Goal: Information Seeking & Learning: Find specific fact

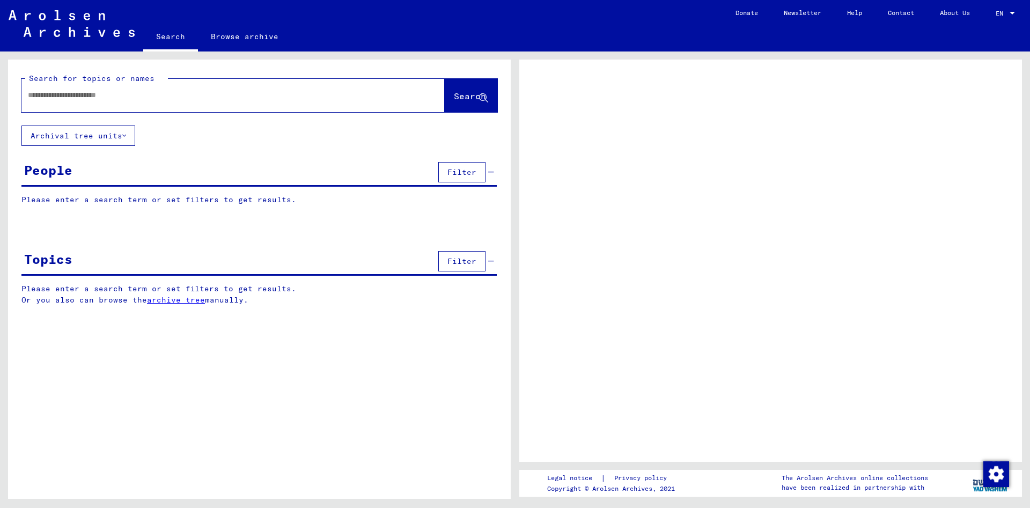
click at [81, 94] on input "text" at bounding box center [223, 95] width 391 height 11
type input "**********"
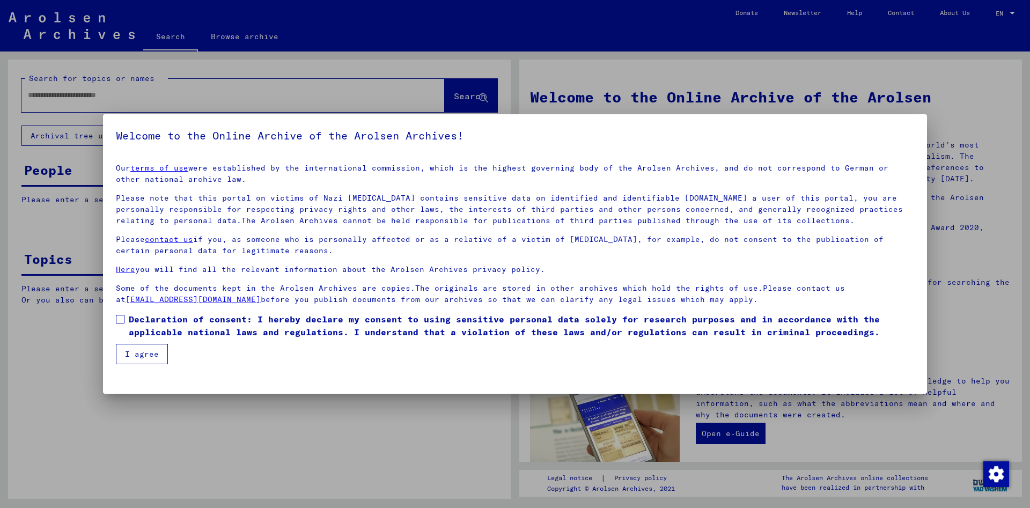
click at [119, 320] on span at bounding box center [120, 319] width 9 height 9
click at [136, 355] on button "I agree" at bounding box center [142, 354] width 52 height 20
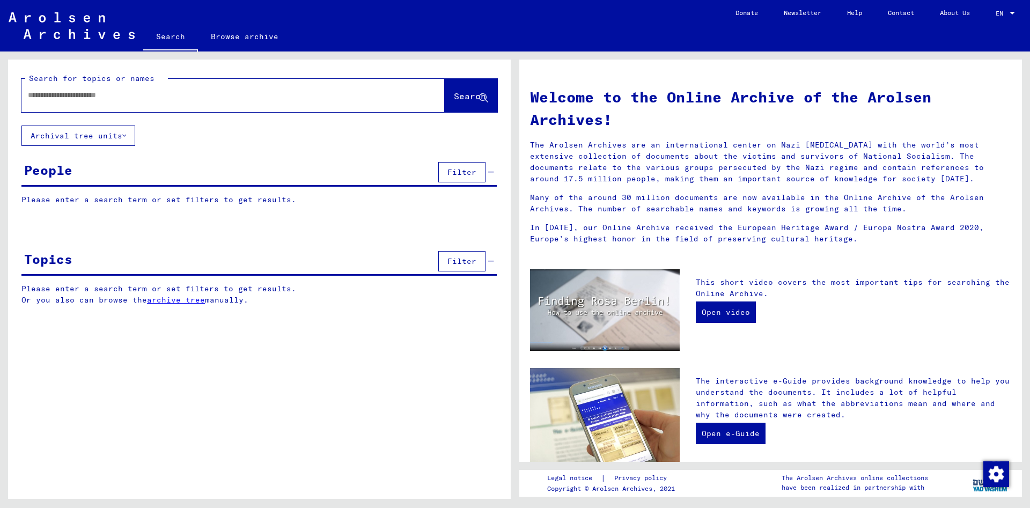
click at [61, 96] on input "text" at bounding box center [220, 95] width 385 height 11
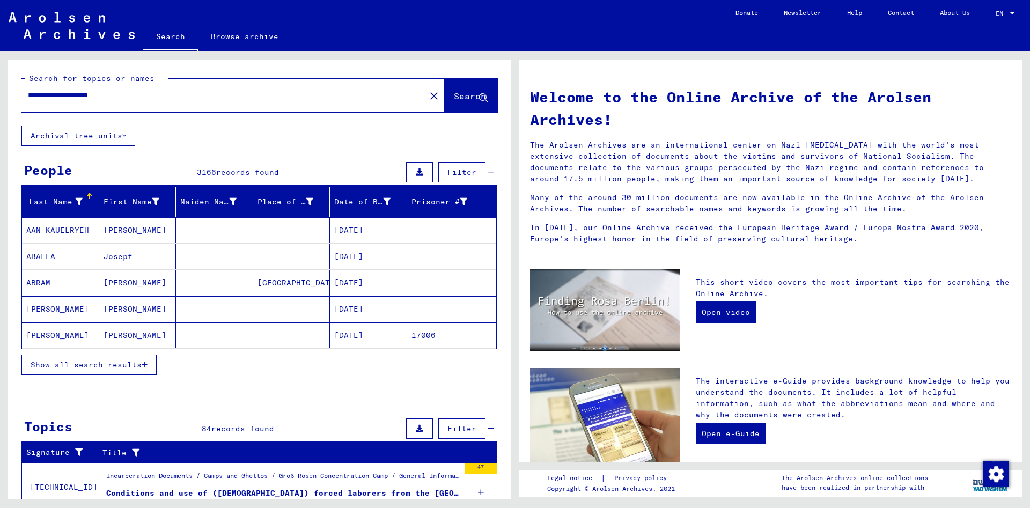
type input "**********"
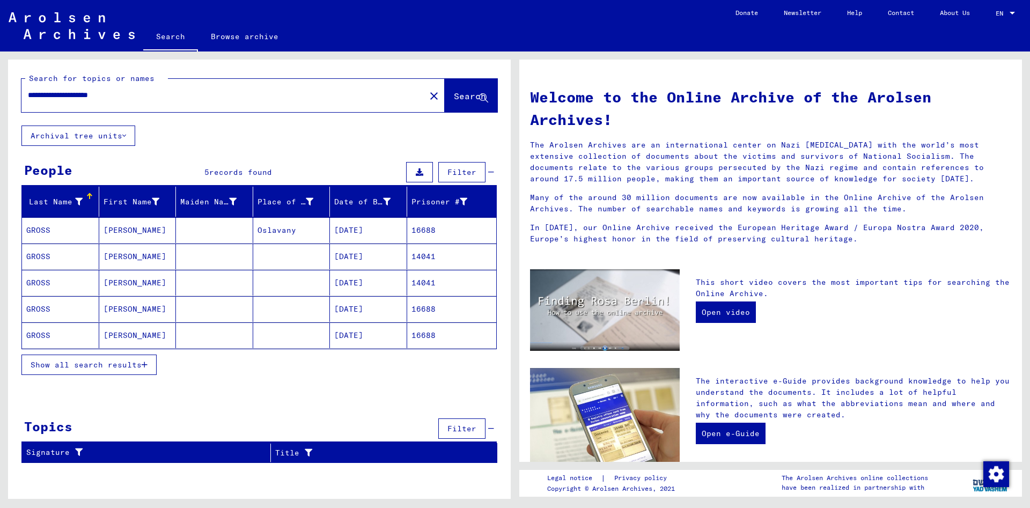
click at [43, 229] on mat-cell "GROSS" at bounding box center [60, 230] width 77 height 26
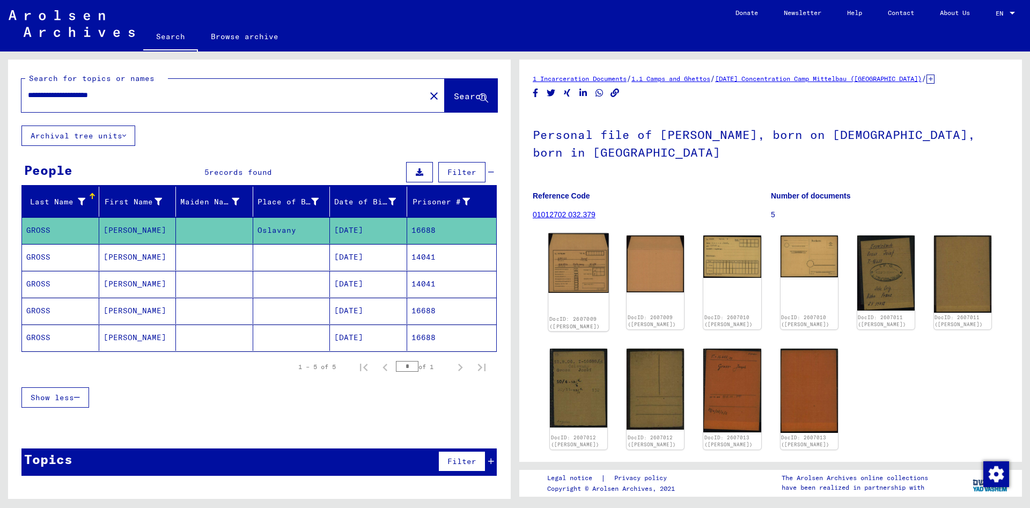
click at [563, 267] on img at bounding box center [578, 263] width 61 height 60
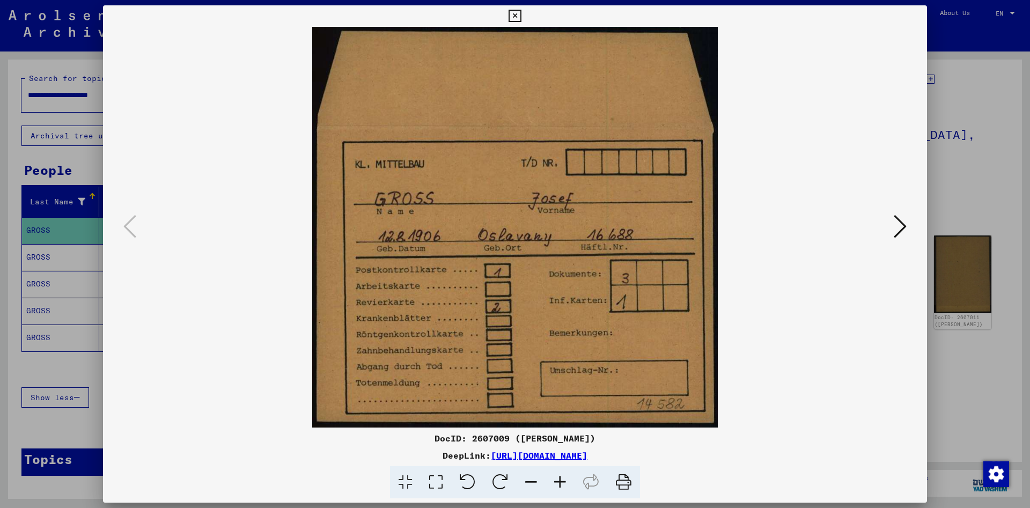
click at [902, 231] on icon at bounding box center [900, 227] width 13 height 26
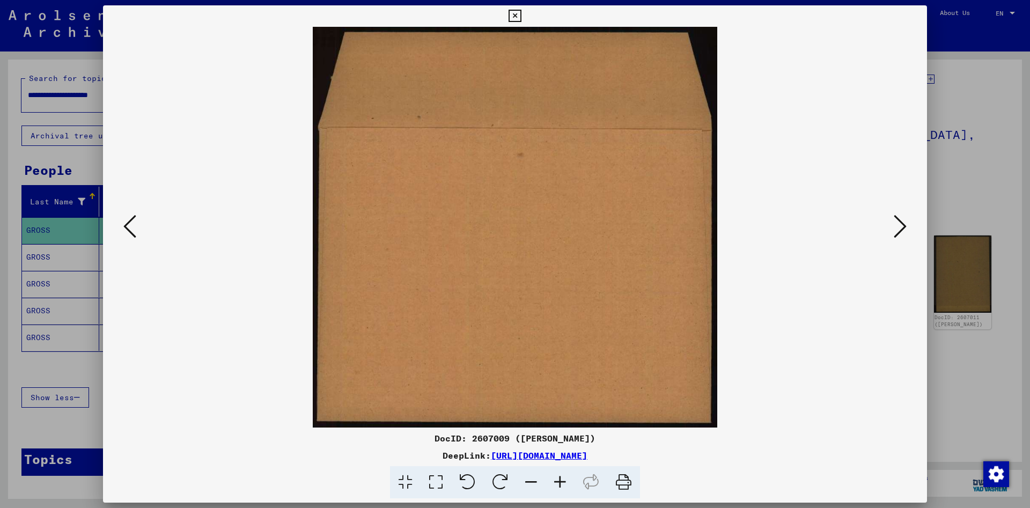
click at [902, 231] on icon at bounding box center [900, 227] width 13 height 26
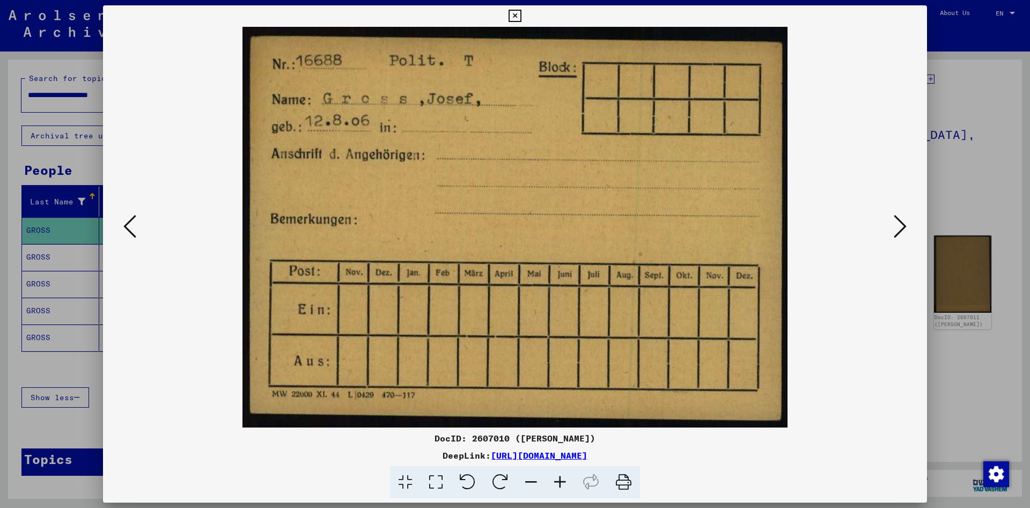
click at [902, 231] on icon at bounding box center [900, 227] width 13 height 26
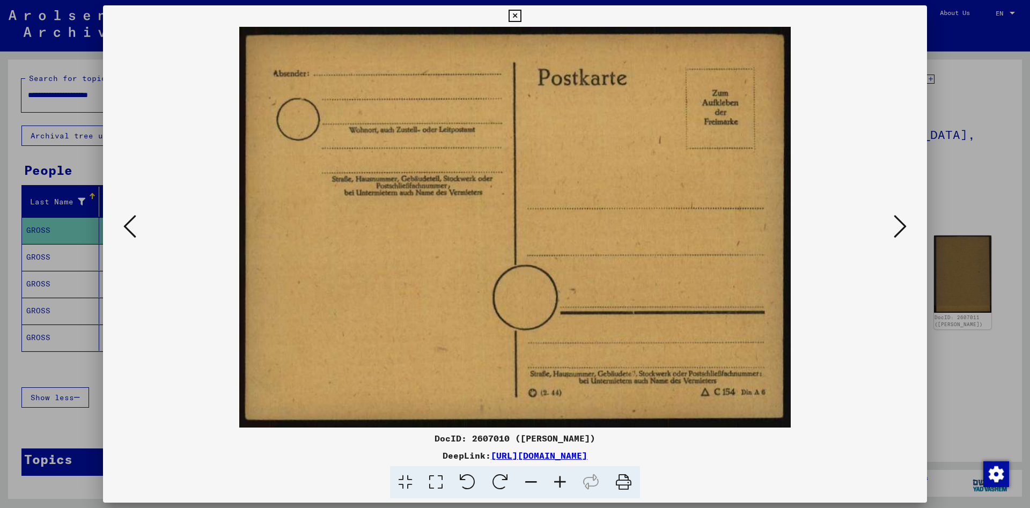
click at [902, 231] on icon at bounding box center [900, 227] width 13 height 26
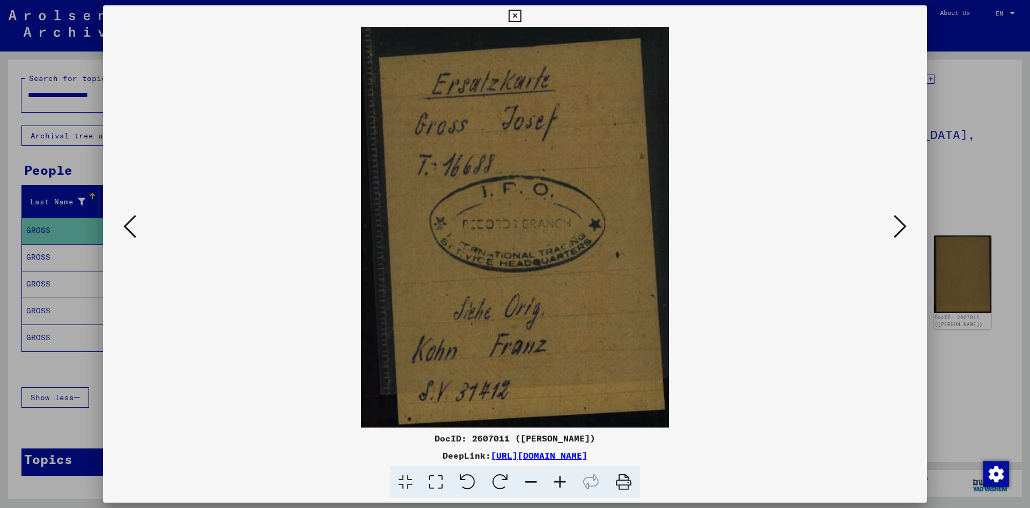
click at [902, 231] on icon at bounding box center [900, 227] width 13 height 26
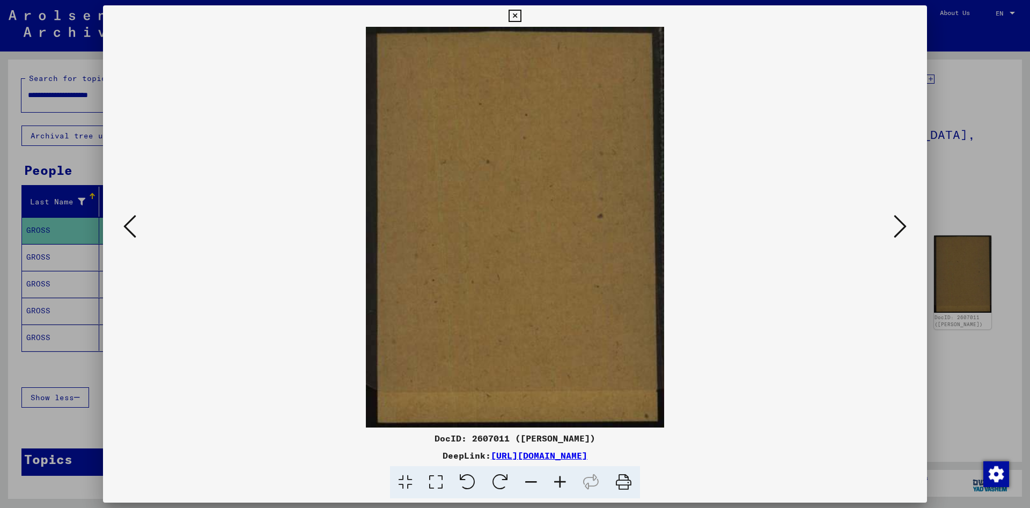
click at [902, 231] on icon at bounding box center [900, 227] width 13 height 26
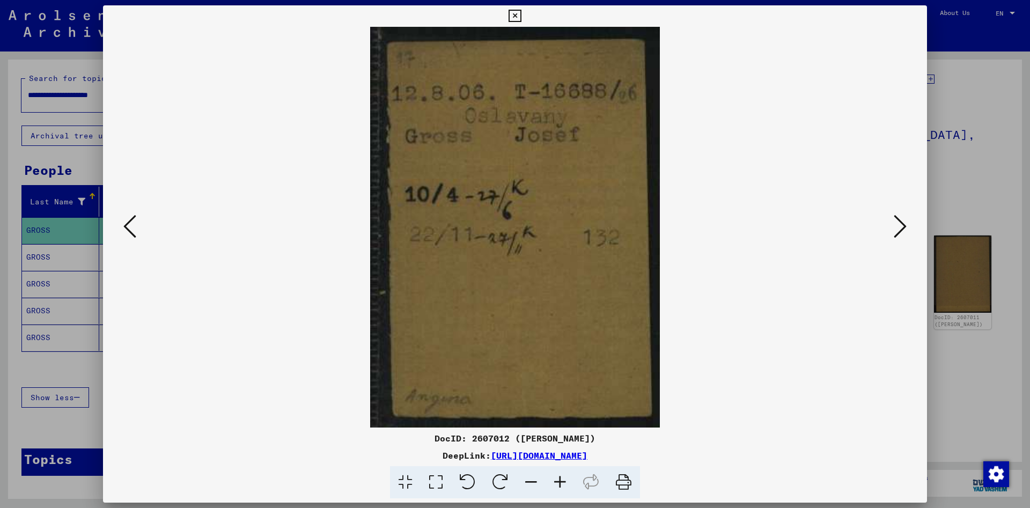
click at [902, 231] on icon at bounding box center [900, 227] width 13 height 26
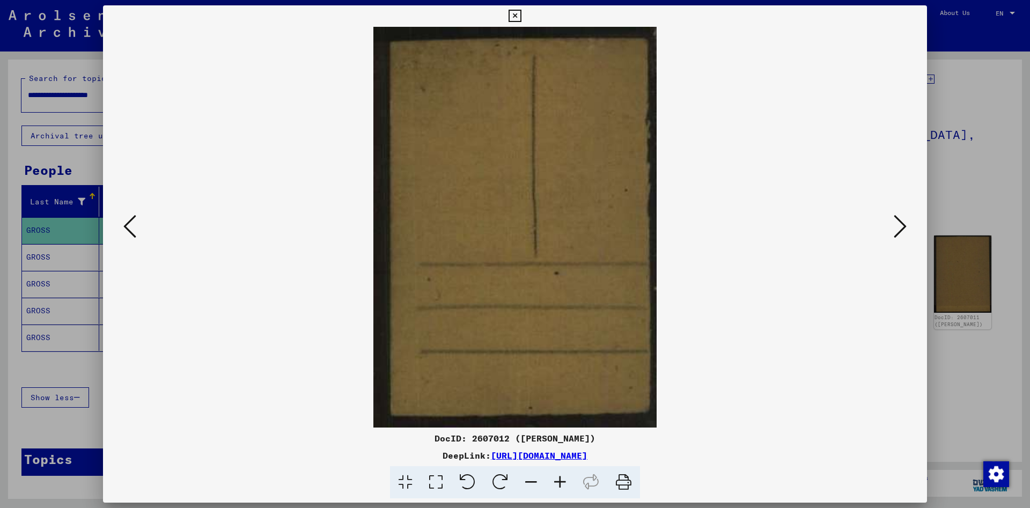
click at [902, 231] on icon at bounding box center [900, 227] width 13 height 26
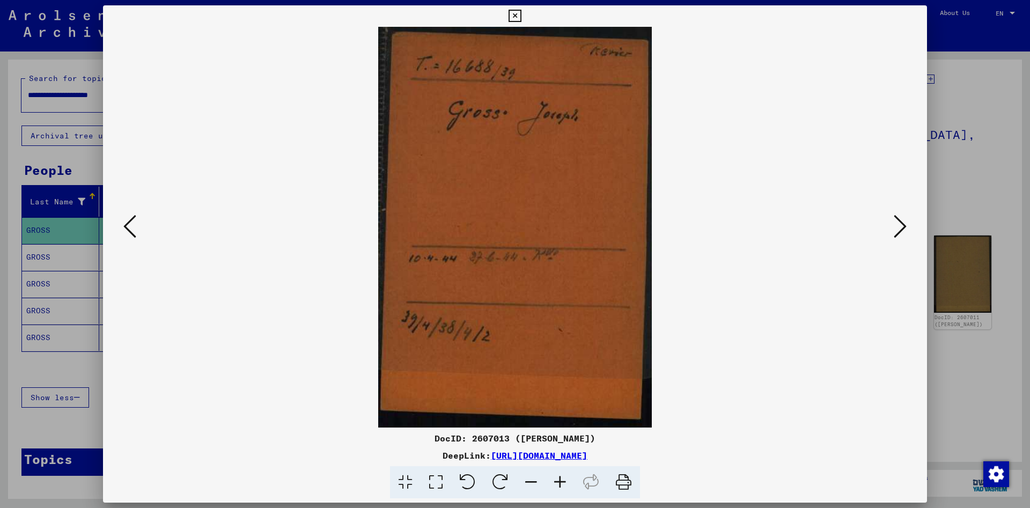
click at [902, 231] on icon at bounding box center [900, 227] width 13 height 26
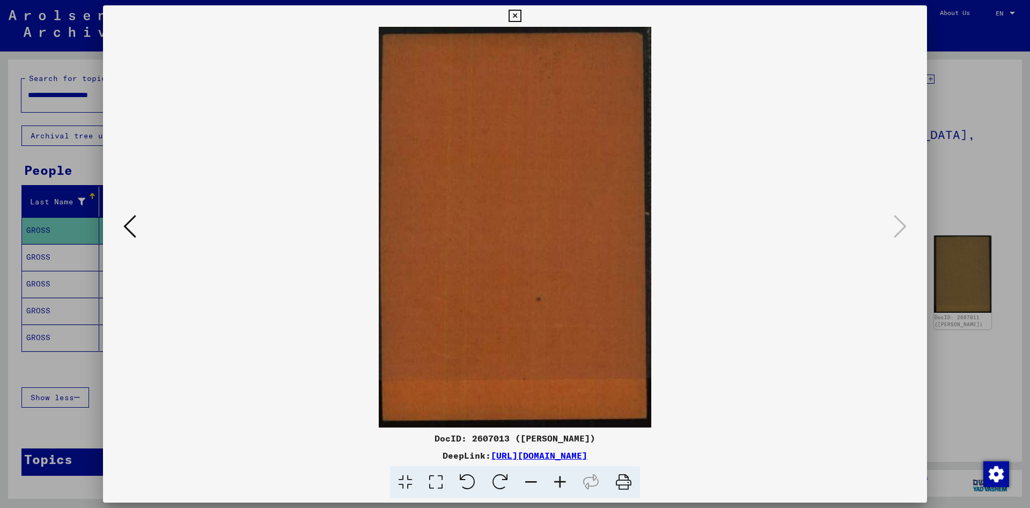
click at [521, 10] on icon at bounding box center [515, 16] width 12 height 13
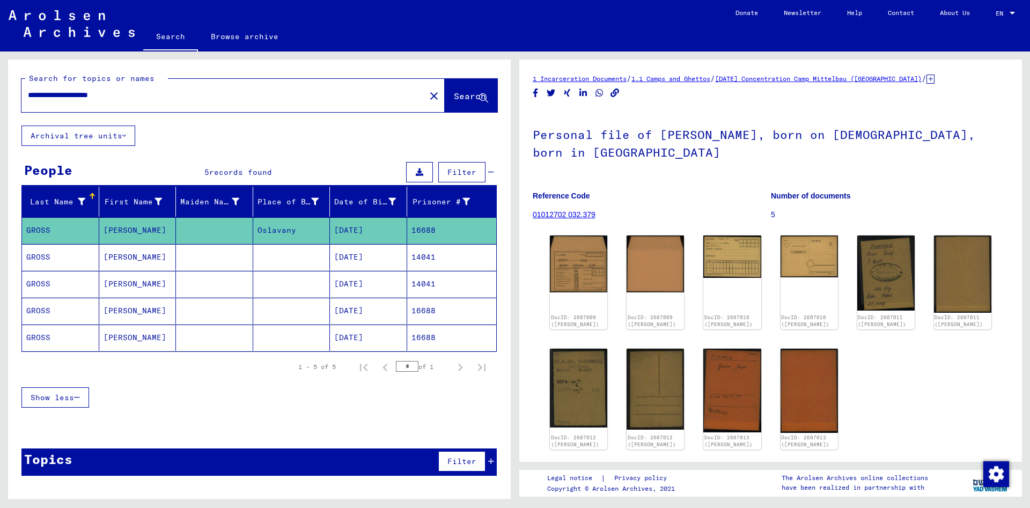
click at [352, 256] on mat-cell "[DATE]" at bounding box center [368, 257] width 77 height 26
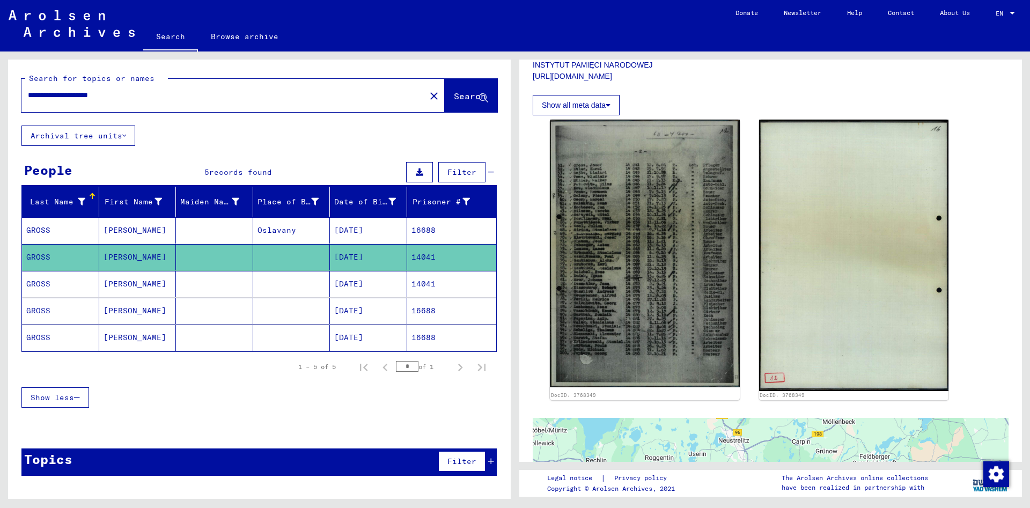
scroll to position [241, 0]
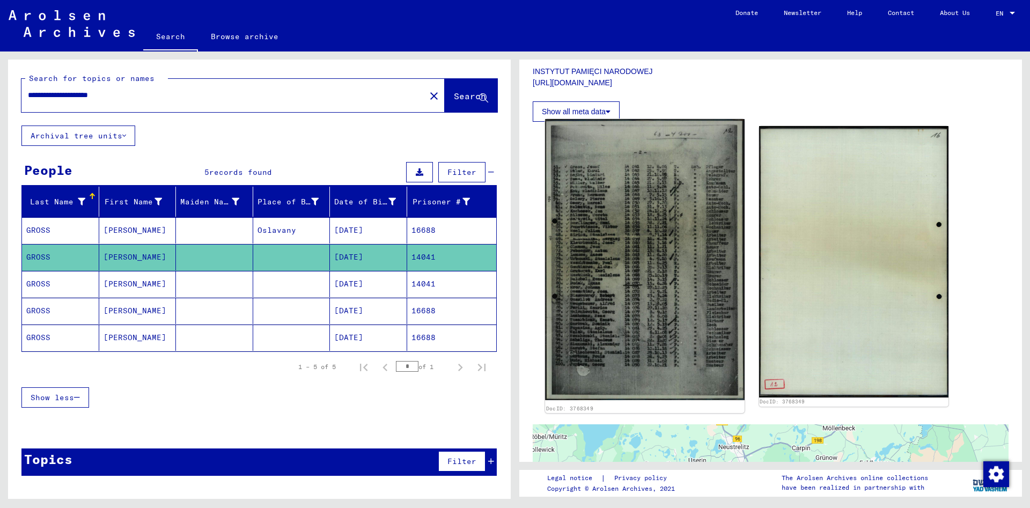
click at [687, 252] on img at bounding box center [644, 259] width 199 height 281
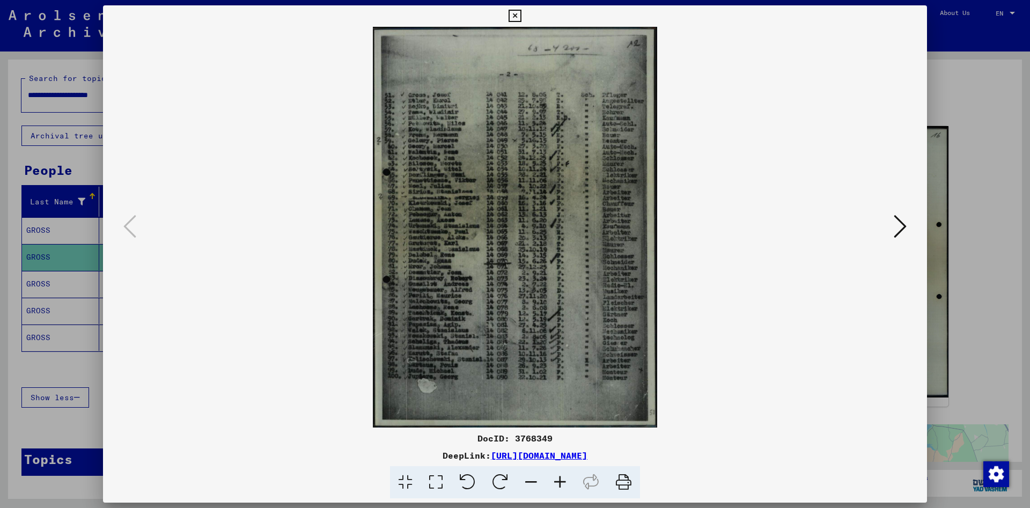
click at [521, 17] on icon at bounding box center [515, 16] width 12 height 13
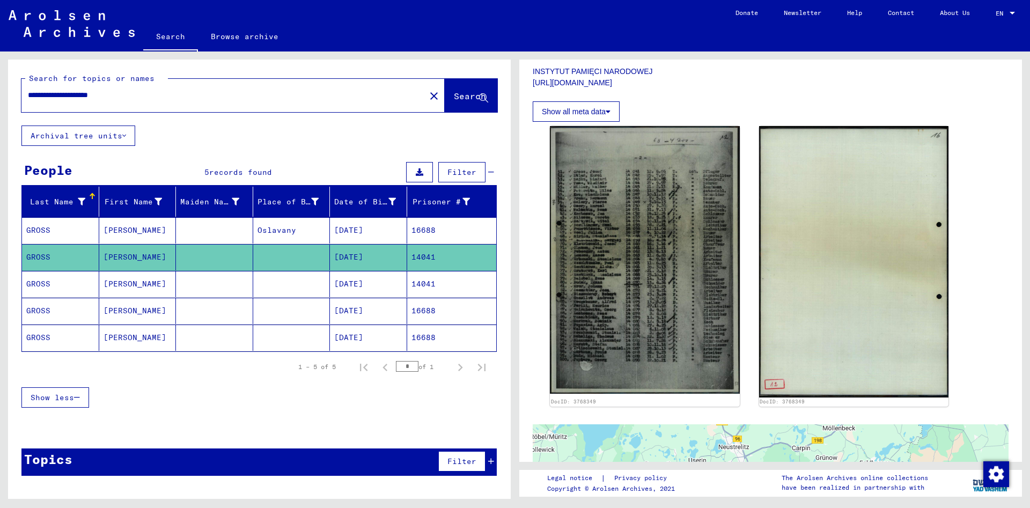
click at [43, 286] on mat-cell "GROSS" at bounding box center [60, 284] width 77 height 26
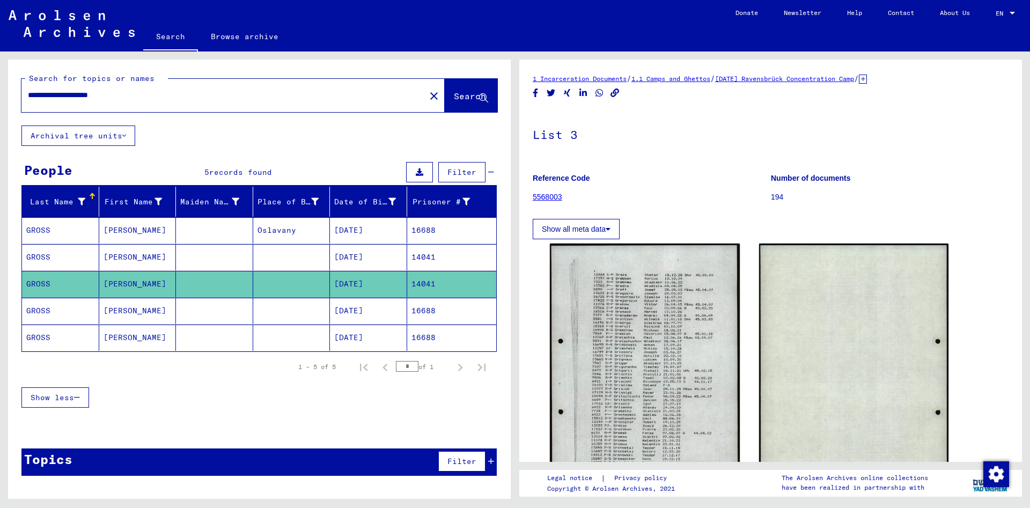
click at [47, 310] on mat-cell "GROSS" at bounding box center [60, 311] width 77 height 26
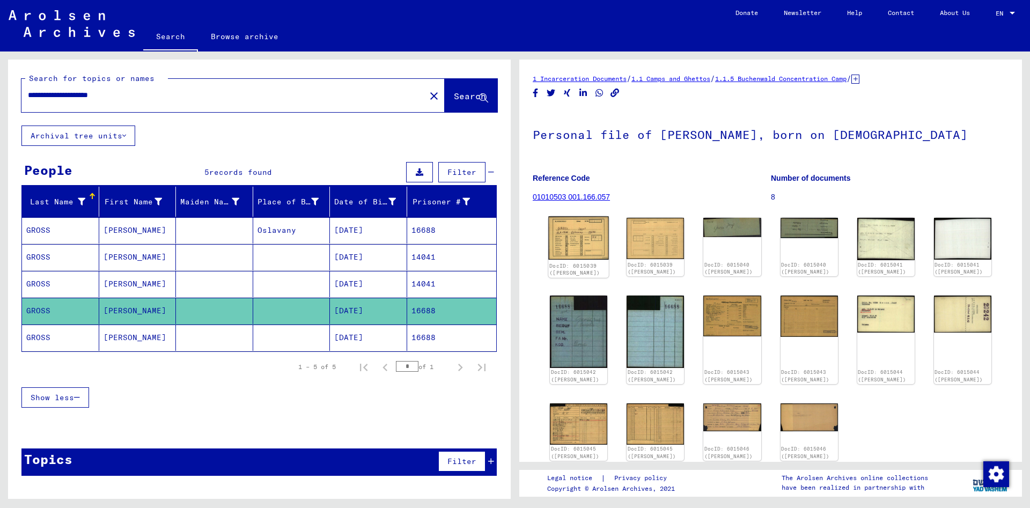
click at [595, 243] on img at bounding box center [578, 237] width 61 height 43
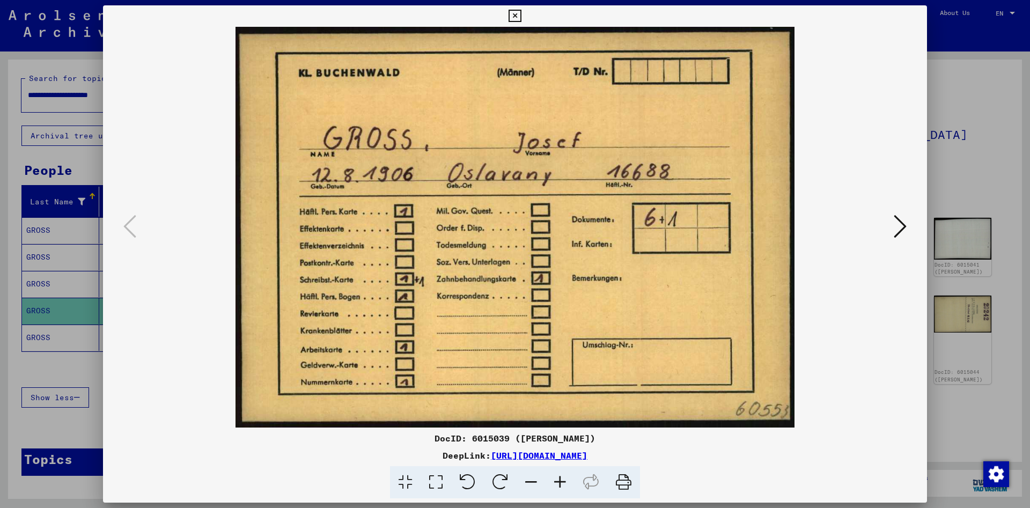
click at [907, 230] on icon at bounding box center [900, 227] width 13 height 26
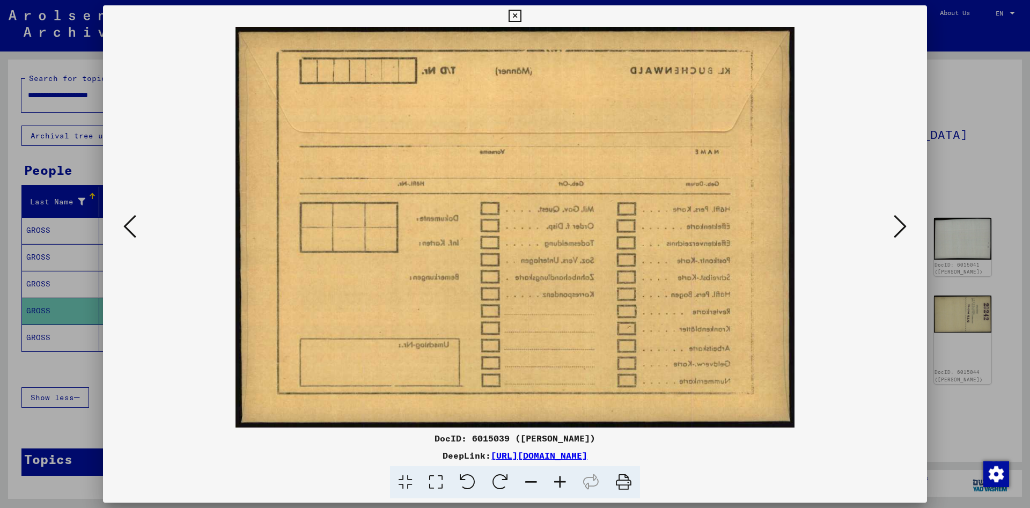
click at [907, 230] on icon at bounding box center [900, 227] width 13 height 26
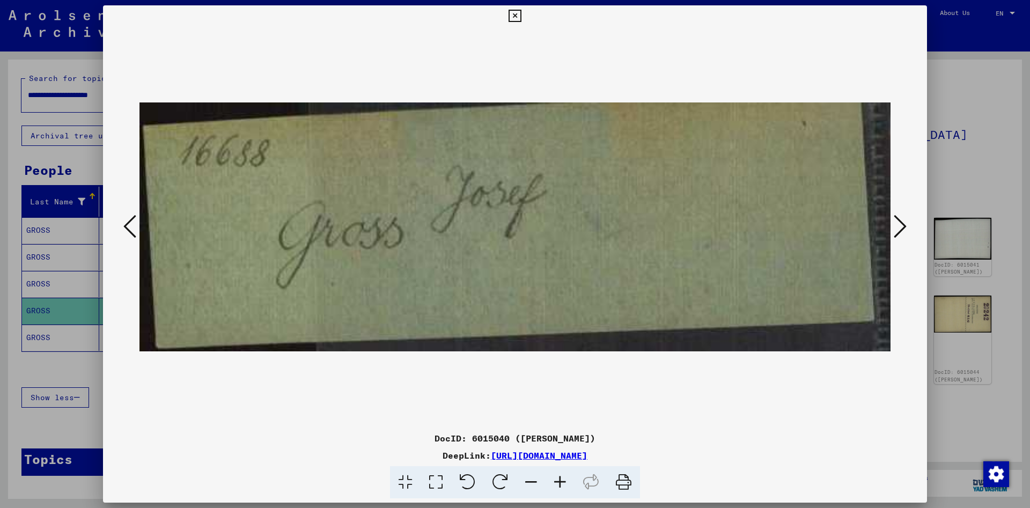
click at [907, 230] on icon at bounding box center [900, 227] width 13 height 26
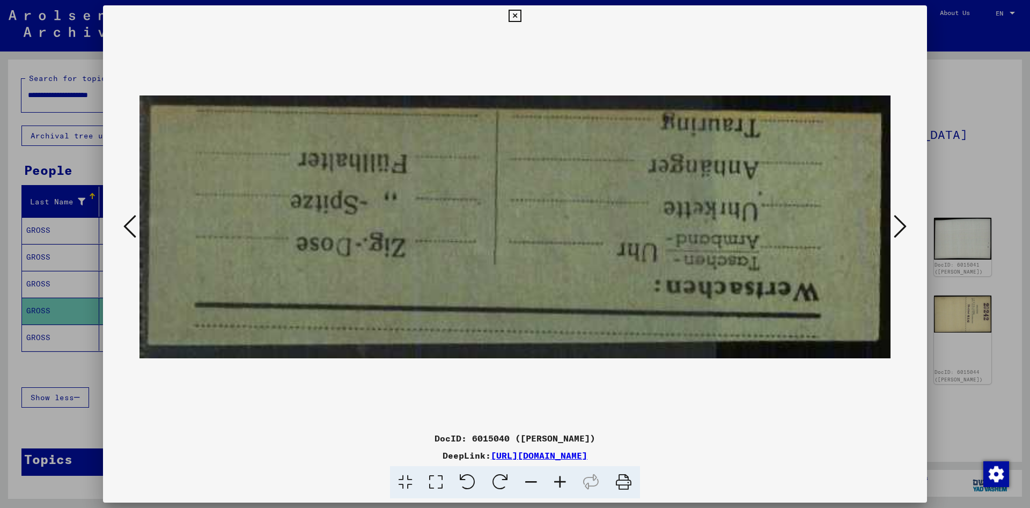
click at [907, 230] on icon at bounding box center [900, 227] width 13 height 26
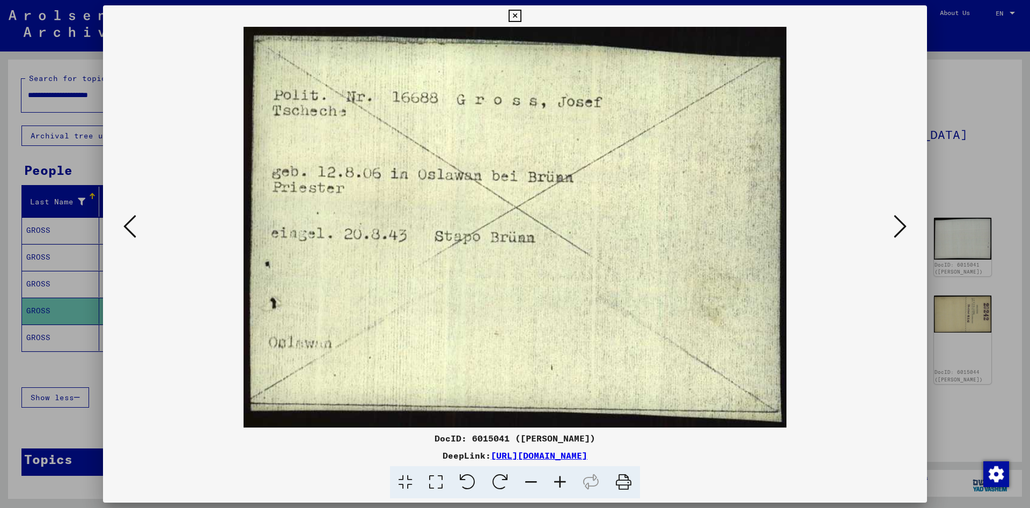
click at [907, 230] on icon at bounding box center [900, 227] width 13 height 26
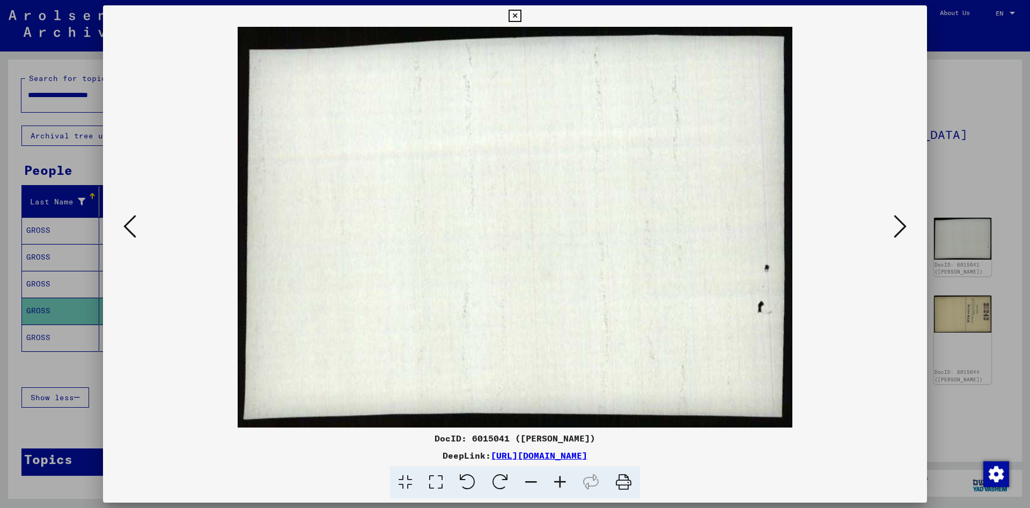
click at [907, 230] on icon at bounding box center [900, 227] width 13 height 26
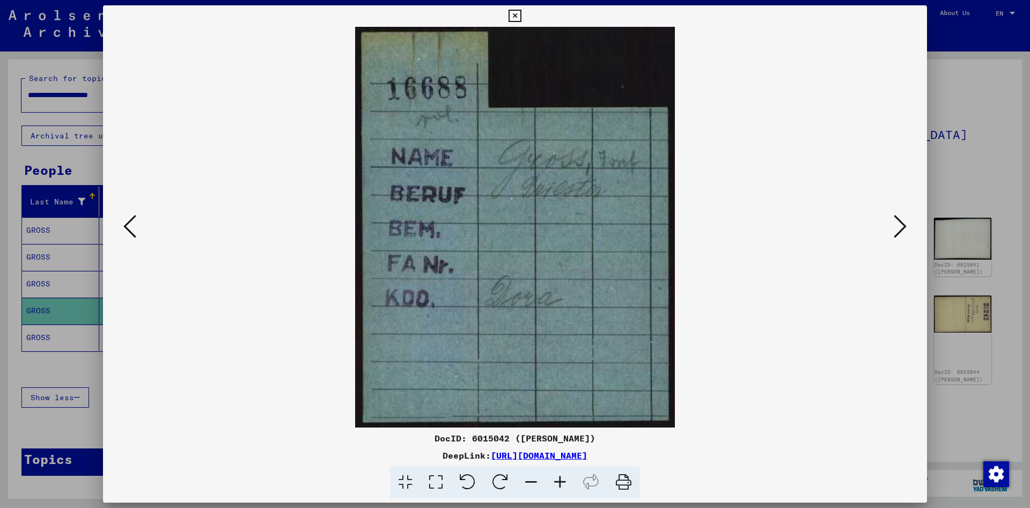
click at [907, 230] on icon at bounding box center [900, 227] width 13 height 26
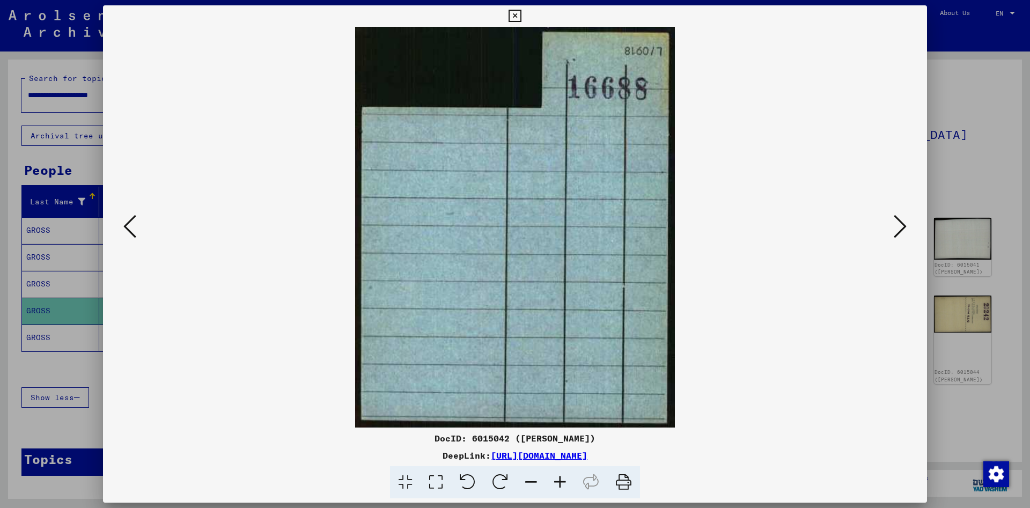
click at [907, 230] on icon at bounding box center [900, 227] width 13 height 26
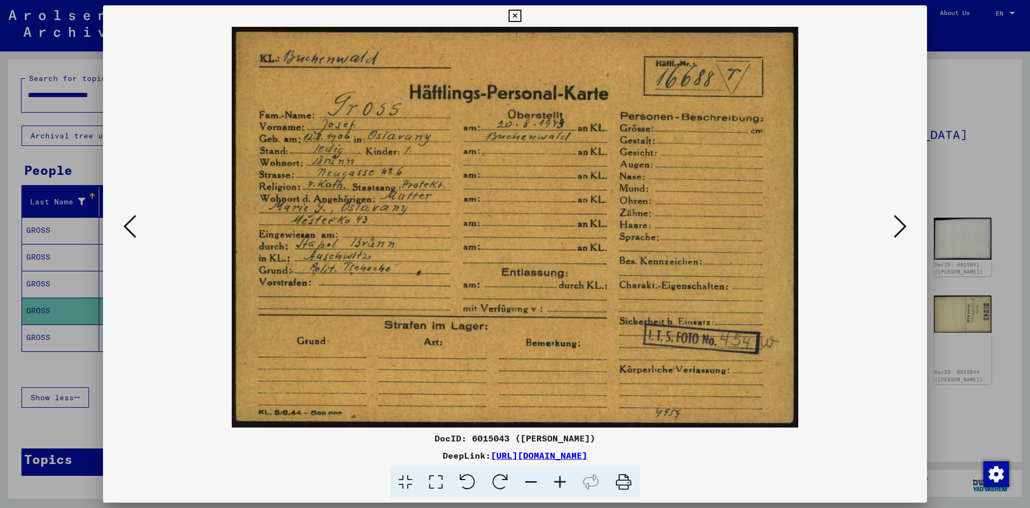
click at [907, 230] on icon at bounding box center [900, 227] width 13 height 26
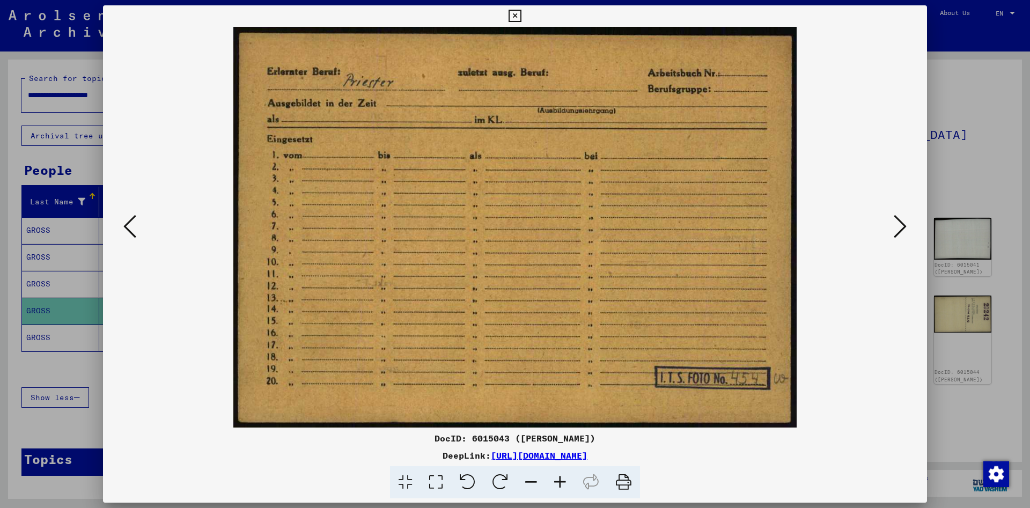
click at [907, 230] on icon at bounding box center [900, 227] width 13 height 26
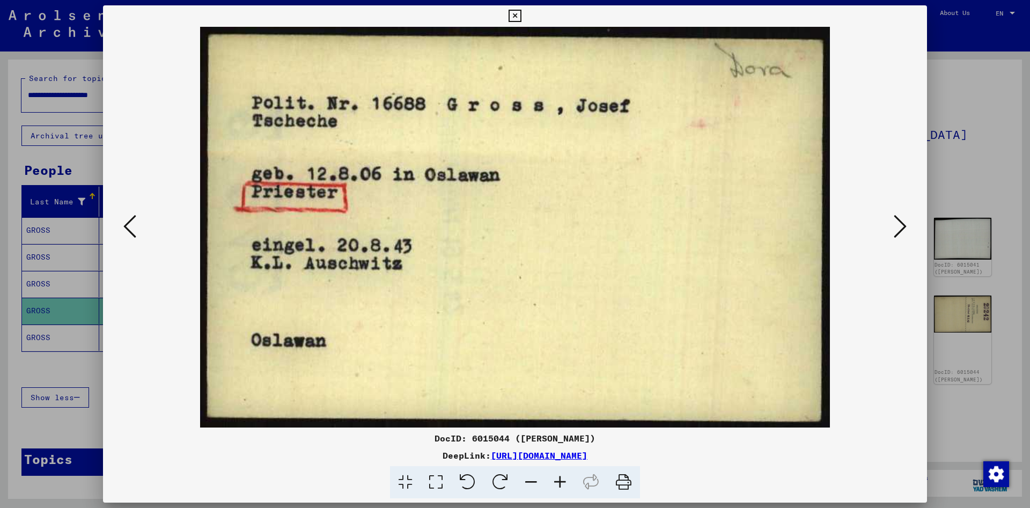
click at [907, 230] on icon at bounding box center [900, 227] width 13 height 26
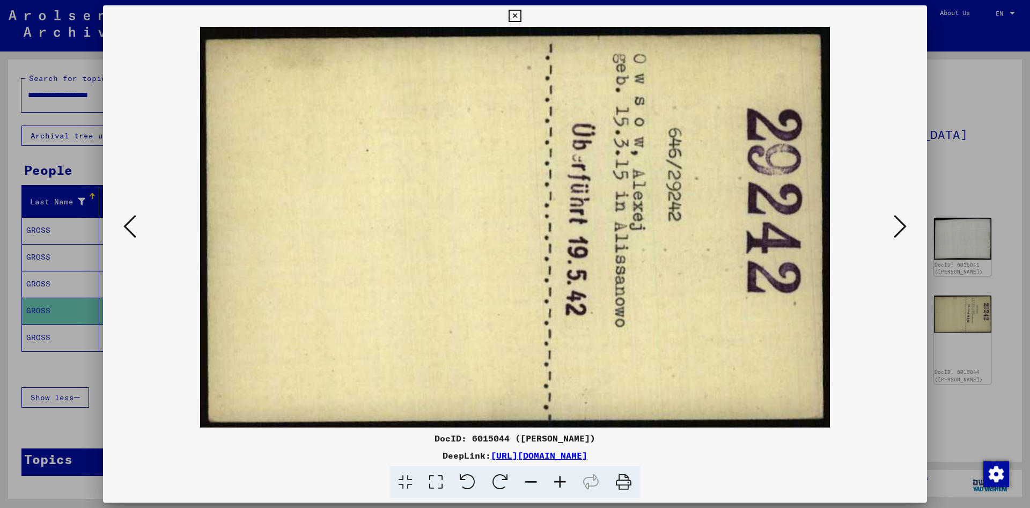
click at [907, 230] on icon at bounding box center [900, 227] width 13 height 26
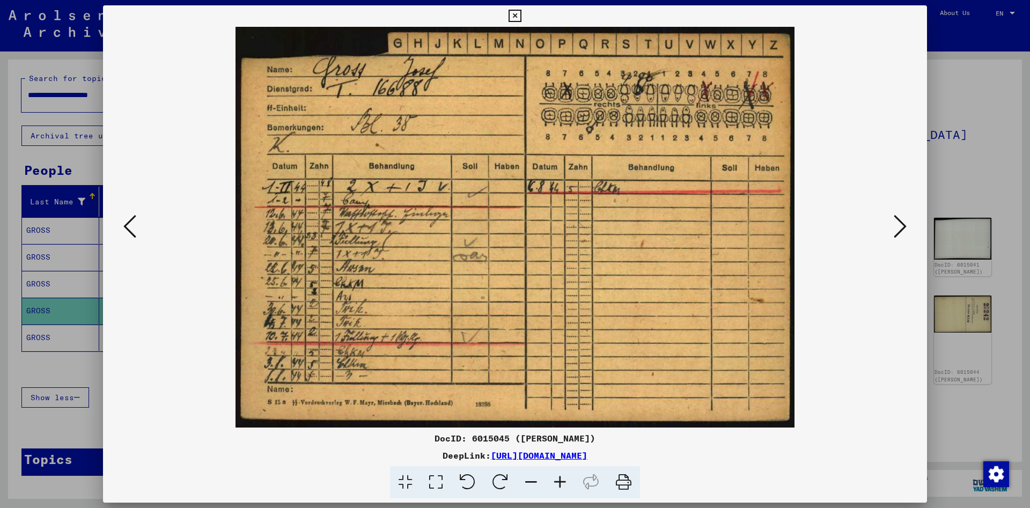
click at [907, 230] on icon at bounding box center [900, 227] width 13 height 26
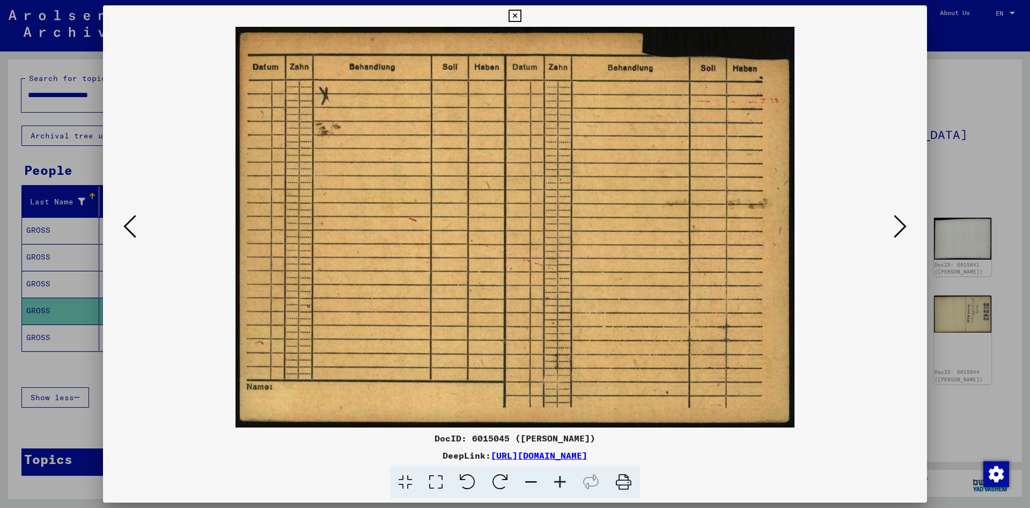
click at [907, 230] on icon at bounding box center [900, 227] width 13 height 26
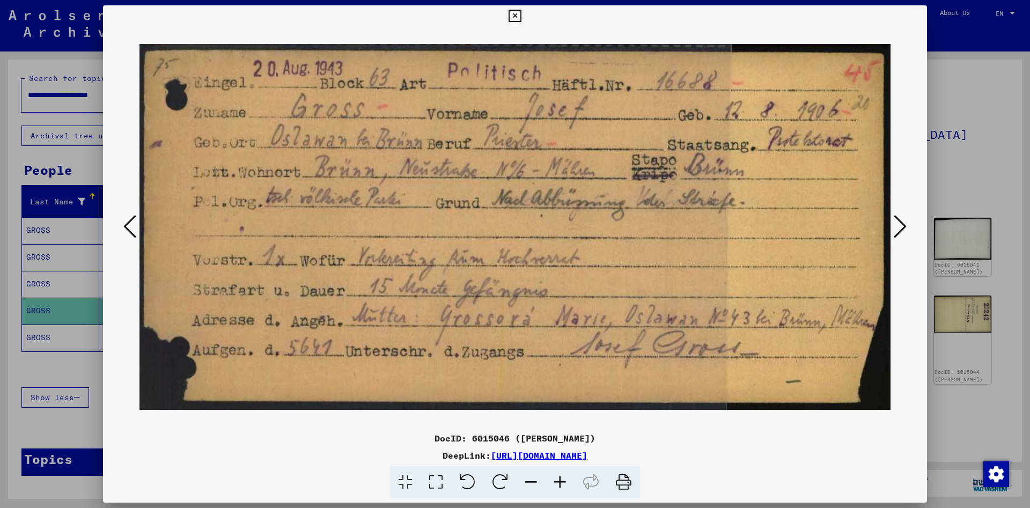
click at [907, 230] on icon at bounding box center [900, 227] width 13 height 26
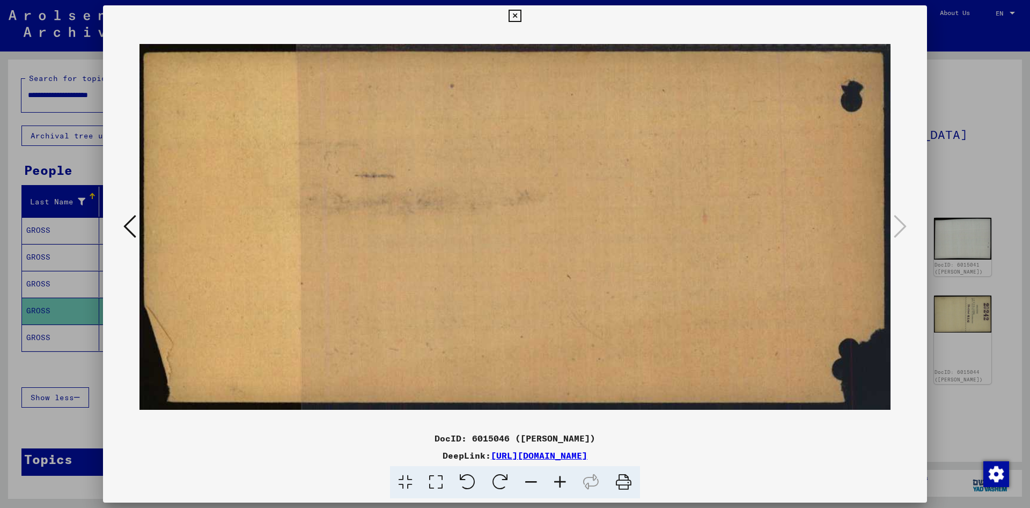
click at [521, 22] on icon at bounding box center [515, 16] width 12 height 13
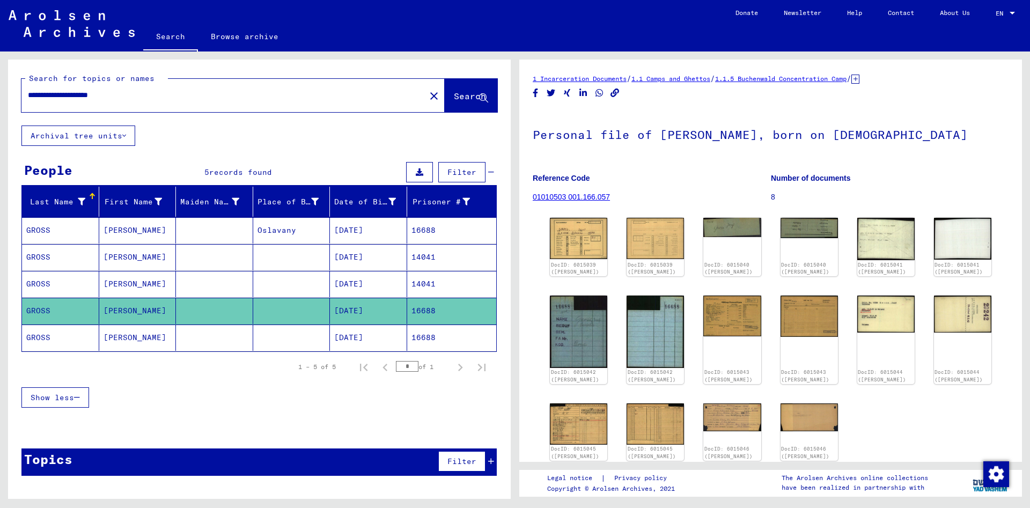
click at [42, 335] on mat-cell "GROSS" at bounding box center [60, 338] width 77 height 26
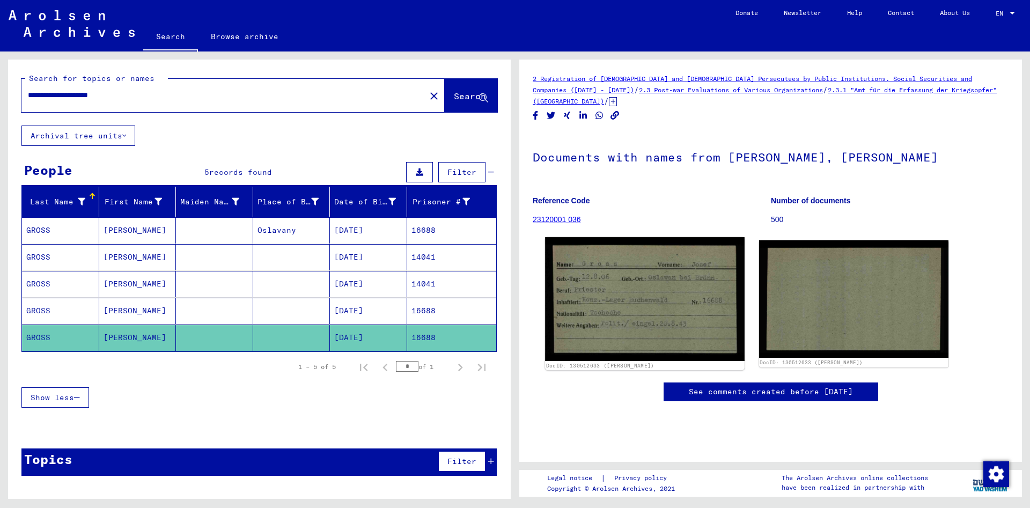
click at [635, 311] on img at bounding box center [644, 299] width 199 height 124
